Goal: Information Seeking & Learning: Learn about a topic

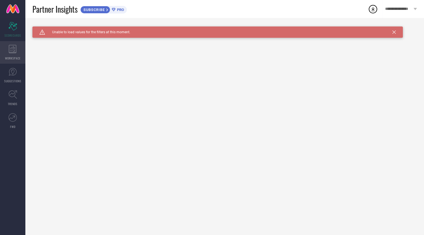
click at [15, 53] on icon at bounding box center [13, 49] width 8 height 8
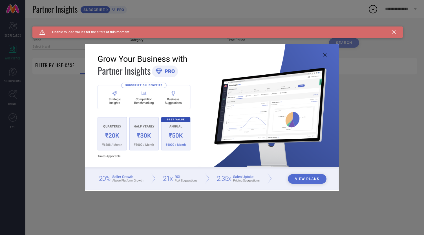
type input "1 STOP FASHION"
type input "All"
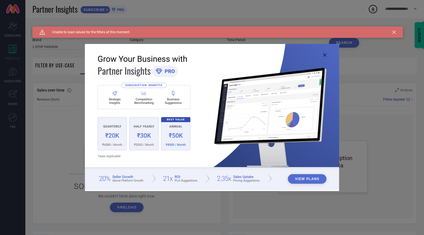
click at [393, 32] on icon at bounding box center [394, 31] width 3 height 3
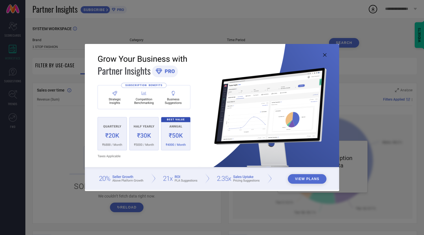
click at [324, 55] on icon at bounding box center [324, 54] width 3 height 3
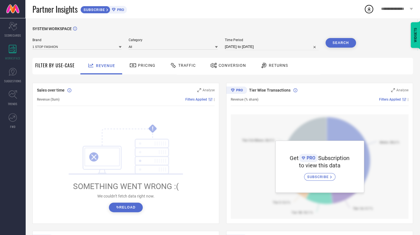
click at [244, 130] on div "Get PRO Subscription to view this data SUBSCRIBE" at bounding box center [320, 167] width 178 height 104
click at [148, 66] on span "Pricing" at bounding box center [146, 65] width 17 height 5
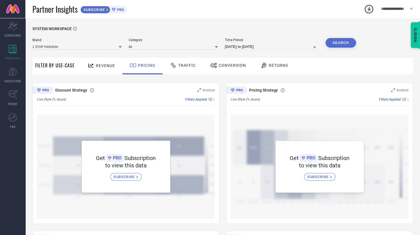
click at [125, 131] on div "Get PRO Subscription to view this data SUBSCRIBE" at bounding box center [126, 167] width 178 height 104
click at [14, 73] on icon at bounding box center [12, 72] width 8 height 8
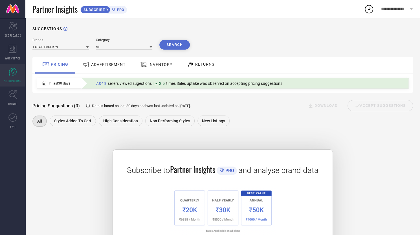
scroll to position [42, 0]
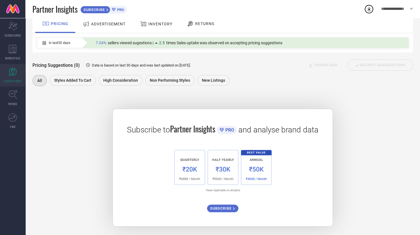
click at [193, 91] on div "Brands 1 STOP FASHION Category All Search PRICING ADVERTISEMENT INVENTORY RETUR…" at bounding box center [222, 111] width 381 height 229
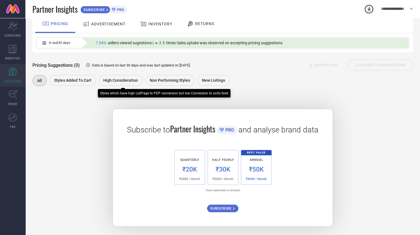
click at [122, 79] on span "High Consideration" at bounding box center [120, 80] width 35 height 5
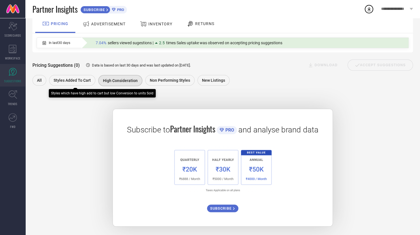
click at [80, 79] on span "Styles Added To Cart" at bounding box center [72, 80] width 37 height 5
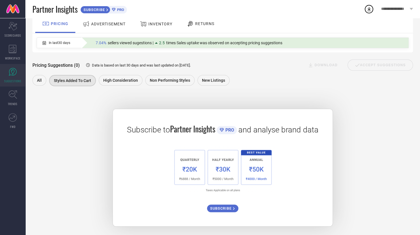
click at [157, 26] on div "INVENTORY" at bounding box center [156, 24] width 35 height 10
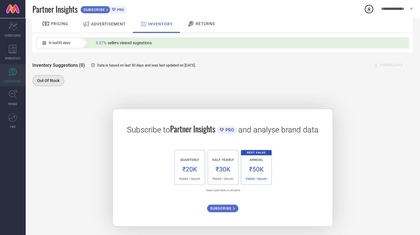
click at [117, 23] on span "ADVERTISEMENT" at bounding box center [108, 24] width 34 height 5
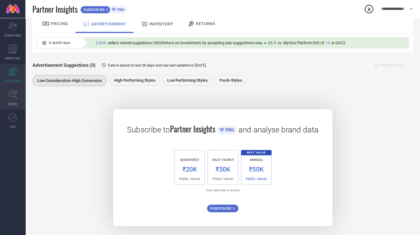
click at [8, 94] on icon at bounding box center [12, 94] width 9 height 9
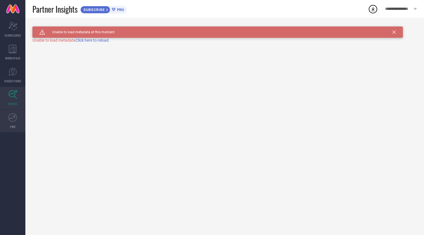
click at [14, 119] on icon at bounding box center [12, 117] width 8 height 8
